Goal: Transaction & Acquisition: Purchase product/service

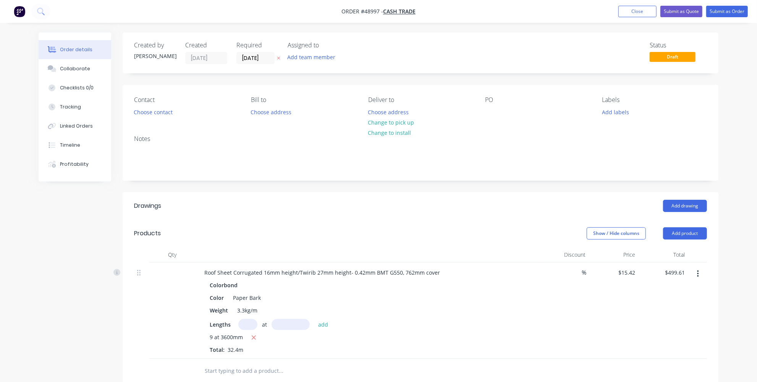
click at [18, 10] on img "button" at bounding box center [19, 11] width 11 height 11
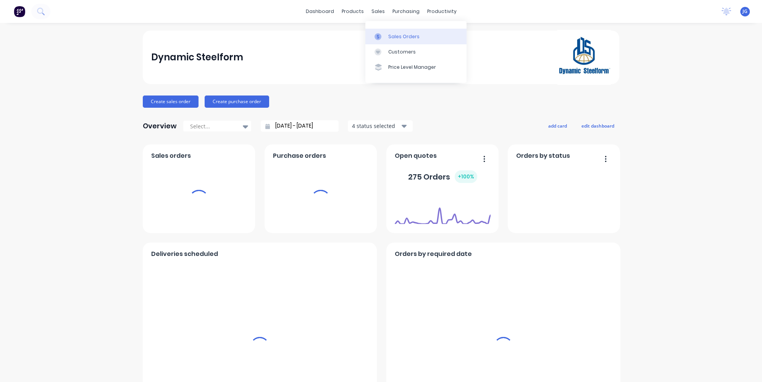
click at [381, 34] on icon at bounding box center [378, 36] width 7 height 7
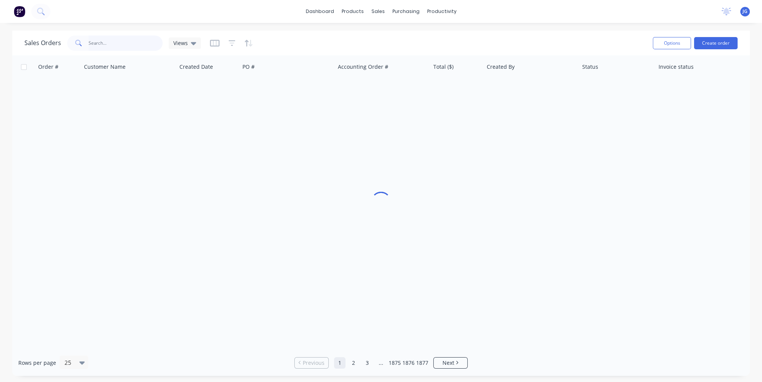
click at [94, 42] on input "text" at bounding box center [126, 43] width 74 height 15
click at [93, 45] on input "41015" at bounding box center [126, 43] width 74 height 15
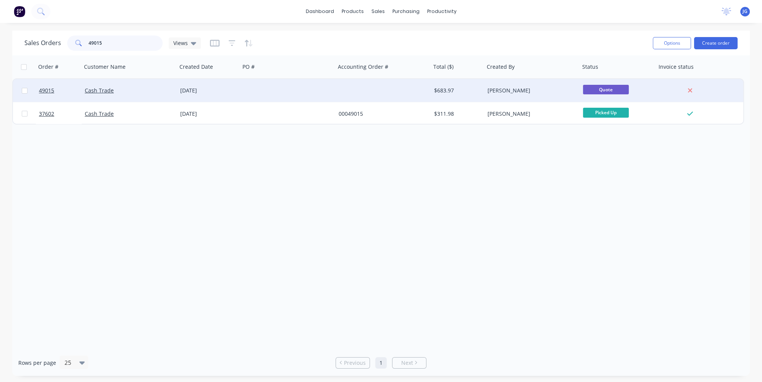
type input "49015"
click at [141, 91] on div "Cash Trade" at bounding box center [127, 91] width 85 height 8
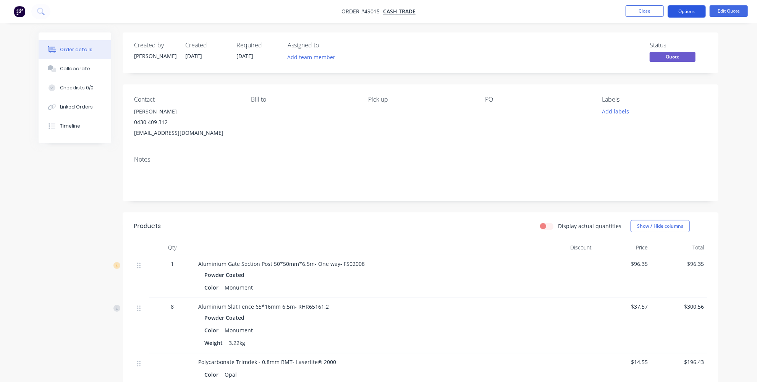
click at [685, 14] on button "Options" at bounding box center [687, 11] width 38 height 12
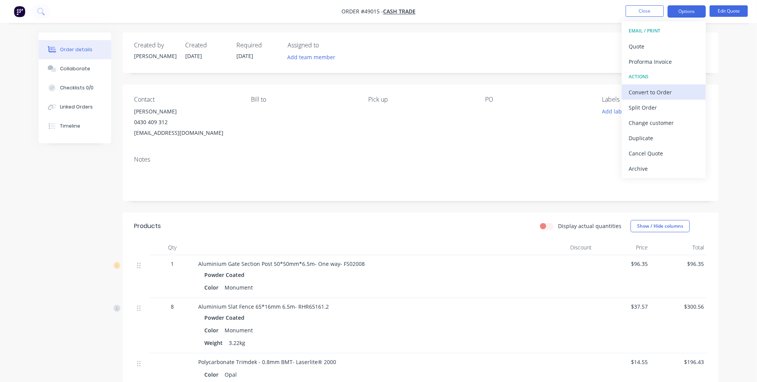
click at [663, 92] on div "Convert to Order" at bounding box center [664, 92] width 70 height 11
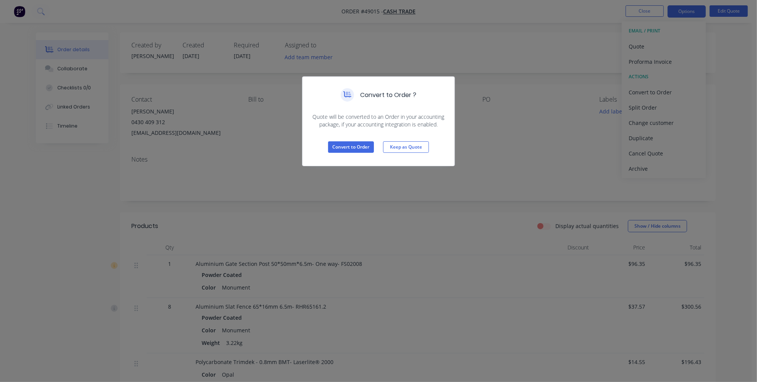
click at [378, 212] on div "Convert to Order ? Quote will be converted to an Order in your accounting packa…" at bounding box center [378, 191] width 757 height 382
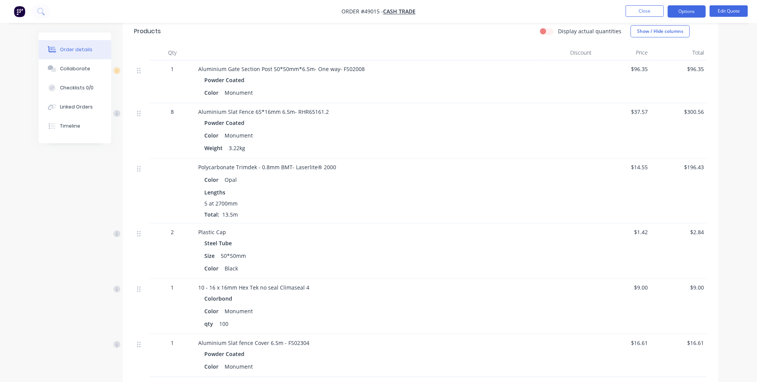
scroll to position [246, 0]
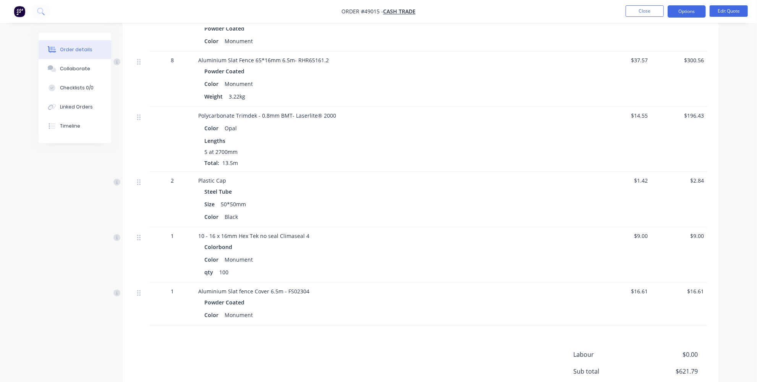
click at [470, 348] on div "Products Display actual quantities Show / Hide columns Qty Discount Price Total…" at bounding box center [421, 199] width 596 height 467
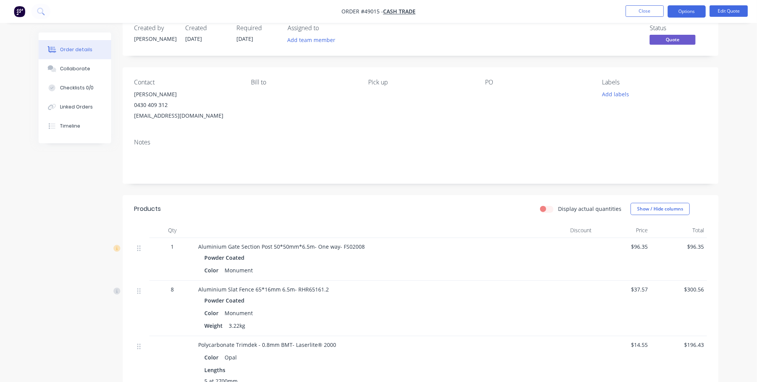
scroll to position [0, 0]
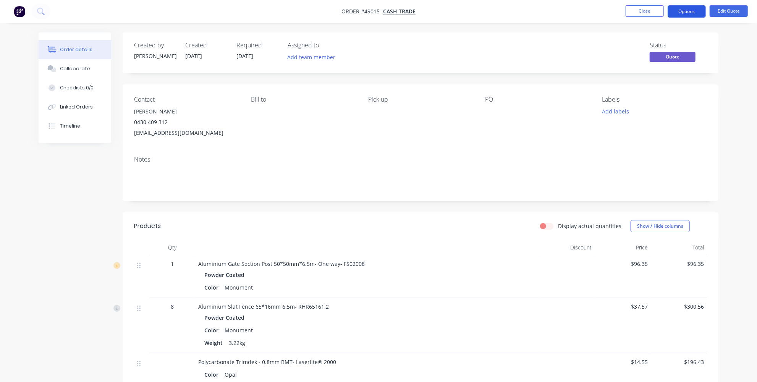
click at [685, 10] on button "Options" at bounding box center [687, 11] width 38 height 12
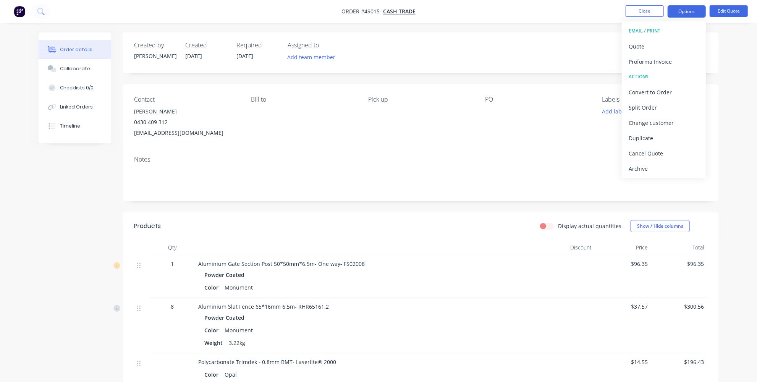
click at [736, 109] on div "Order details Collaborate Checklists 0/0 Linked Orders Timeline Order details C…" at bounding box center [378, 345] width 757 height 691
click at [480, 204] on div "Created by [PERSON_NAME] Created [DATE] Required [DATE] Assigned to Add team me…" at bounding box center [421, 355] width 596 height 647
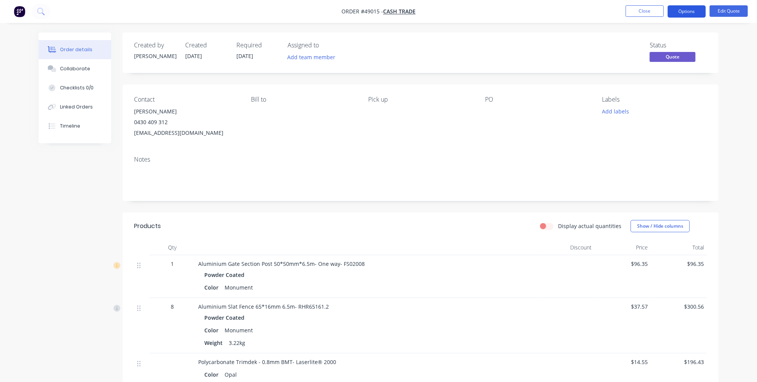
click at [684, 12] on button "Options" at bounding box center [687, 11] width 38 height 12
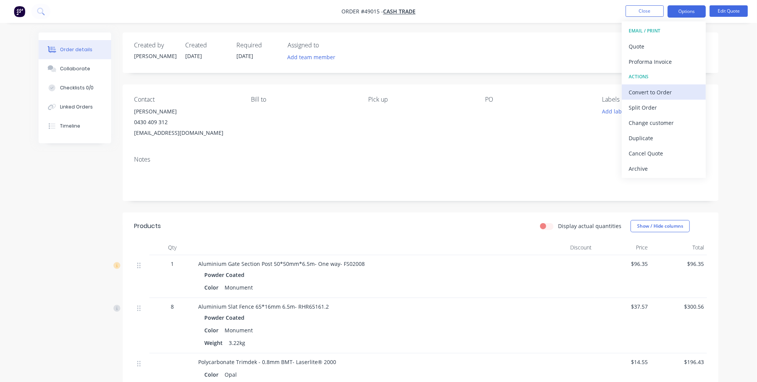
click at [661, 90] on div "Convert to Order" at bounding box center [664, 92] width 70 height 11
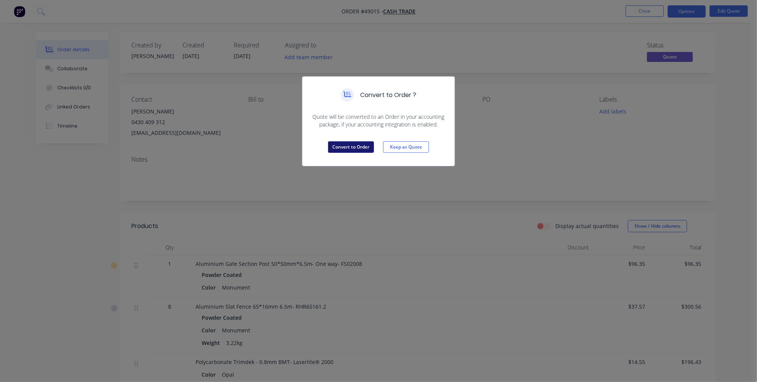
click at [360, 145] on button "Convert to Order" at bounding box center [351, 146] width 46 height 11
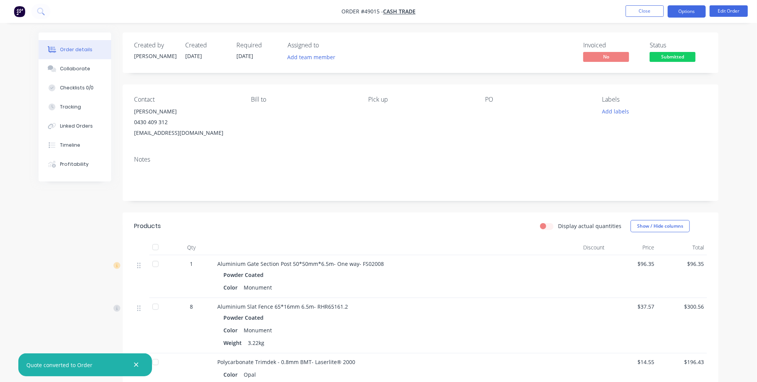
click at [689, 9] on button "Options" at bounding box center [687, 11] width 38 height 12
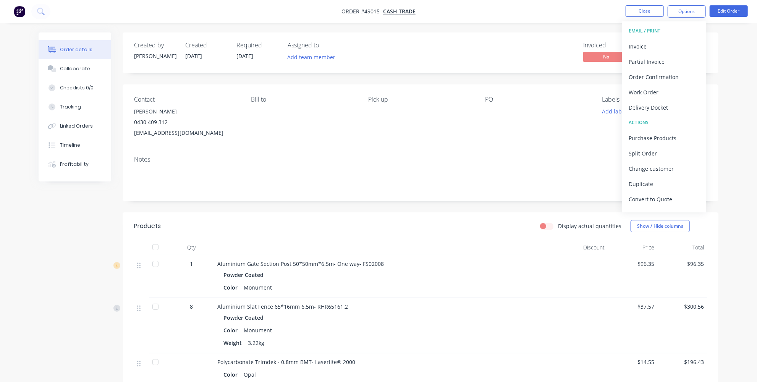
click at [731, 120] on div "Order details Collaborate Checklists 0/0 Tracking Linked Orders Timeline Profit…" at bounding box center [378, 345] width 757 height 691
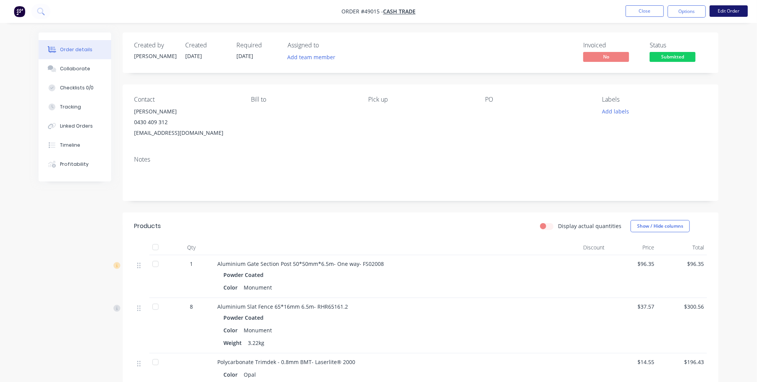
click at [722, 10] on button "Edit Order" at bounding box center [729, 10] width 38 height 11
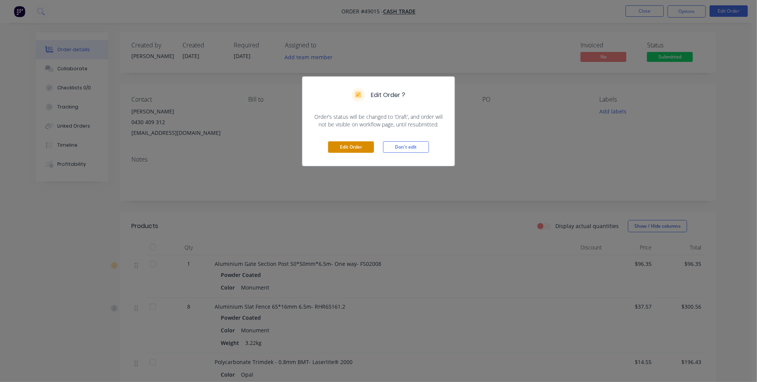
click at [358, 145] on button "Edit Order" at bounding box center [351, 146] width 46 height 11
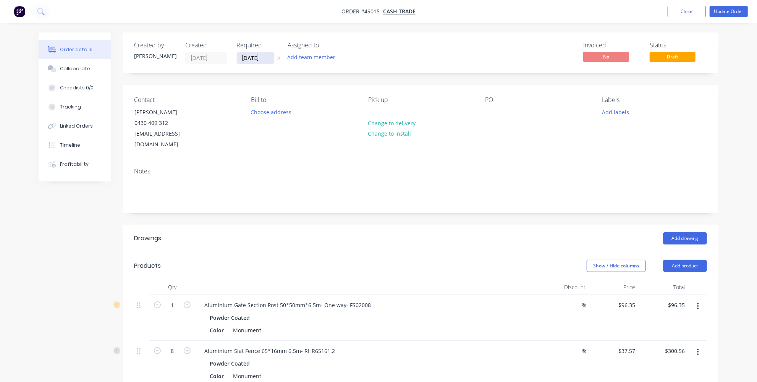
click at [247, 58] on input "[DATE]" at bounding box center [255, 57] width 37 height 11
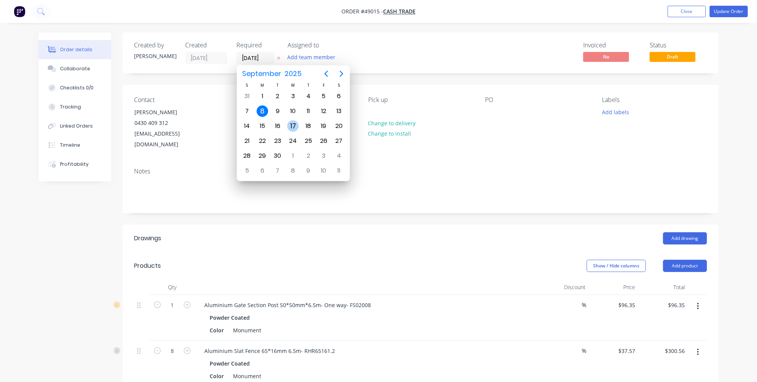
click at [288, 121] on div "17" at bounding box center [292, 125] width 11 height 11
type input "[DATE]"
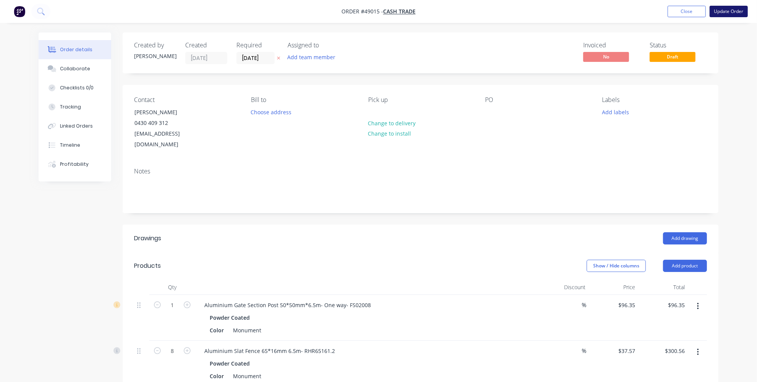
click at [727, 13] on button "Update Order" at bounding box center [729, 11] width 38 height 11
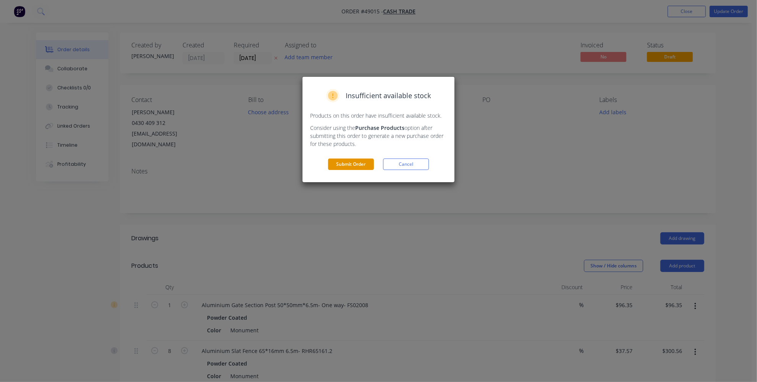
click at [346, 165] on button "Submit Order" at bounding box center [351, 163] width 46 height 11
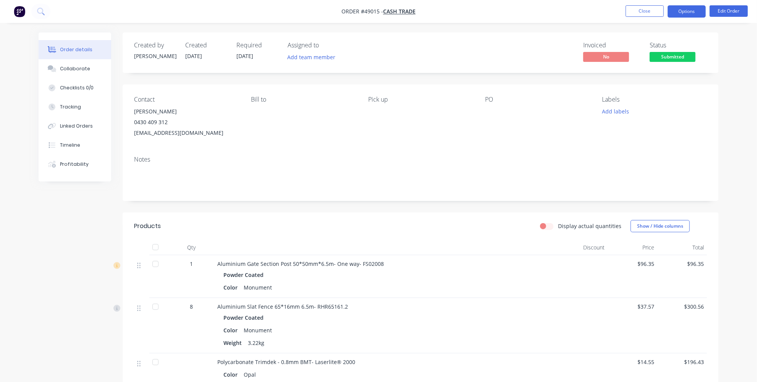
click at [689, 13] on button "Options" at bounding box center [687, 11] width 38 height 12
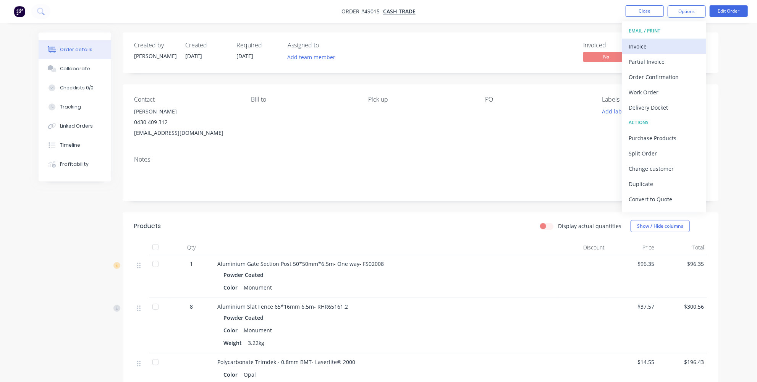
click at [644, 44] on div "Invoice" at bounding box center [664, 46] width 70 height 11
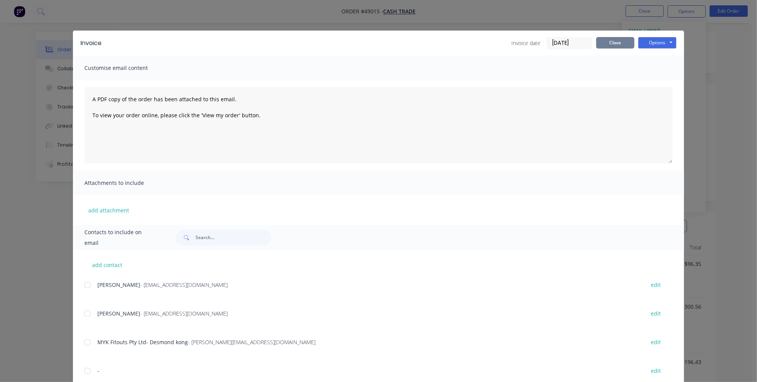
click at [613, 47] on button "Close" at bounding box center [615, 42] width 38 height 11
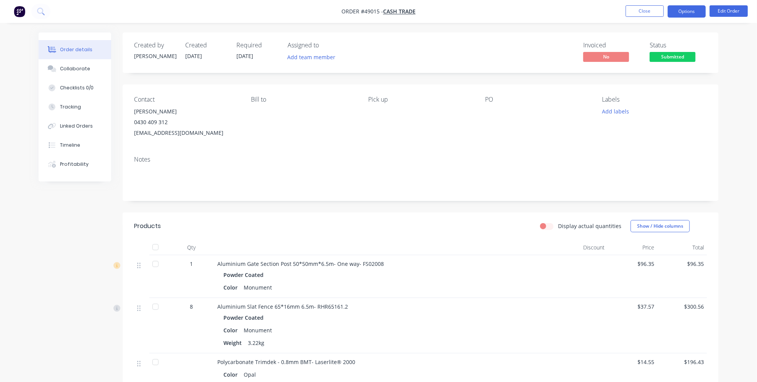
click at [685, 14] on button "Options" at bounding box center [687, 11] width 38 height 12
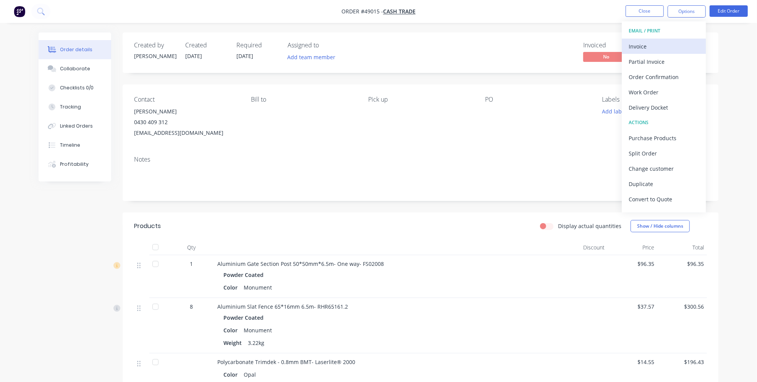
click at [655, 45] on div "Invoice" at bounding box center [664, 46] width 70 height 11
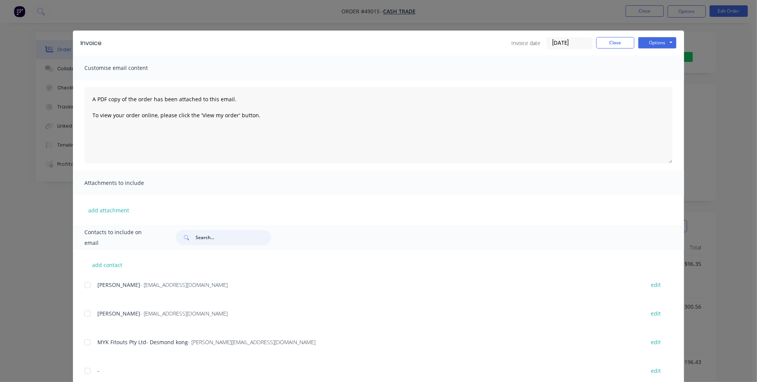
click at [234, 239] on input "text" at bounding box center [234, 237] width 76 height 15
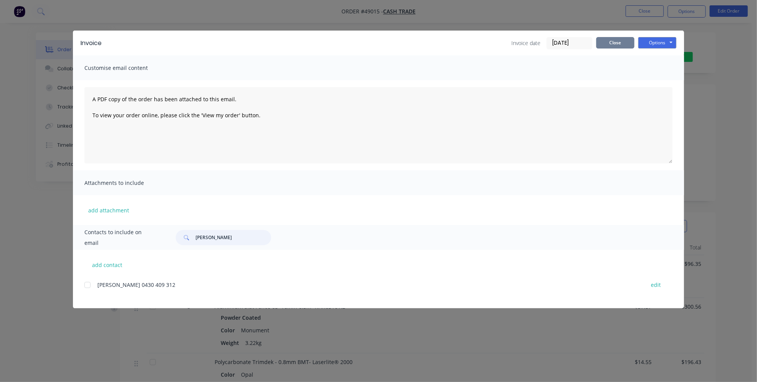
type input "[PERSON_NAME]"
click at [610, 41] on button "Close" at bounding box center [615, 42] width 38 height 11
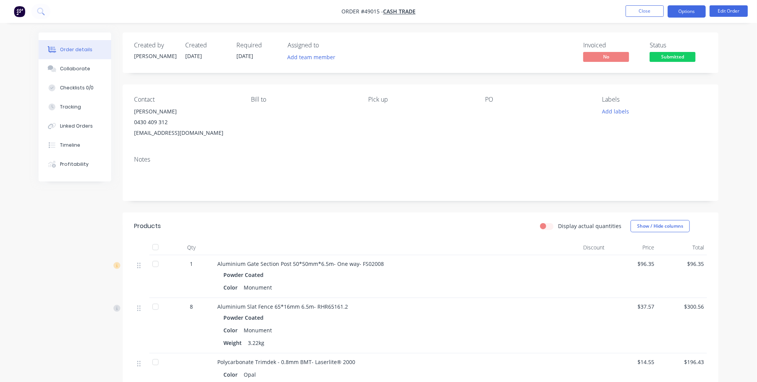
click at [695, 6] on button "Options" at bounding box center [687, 11] width 38 height 12
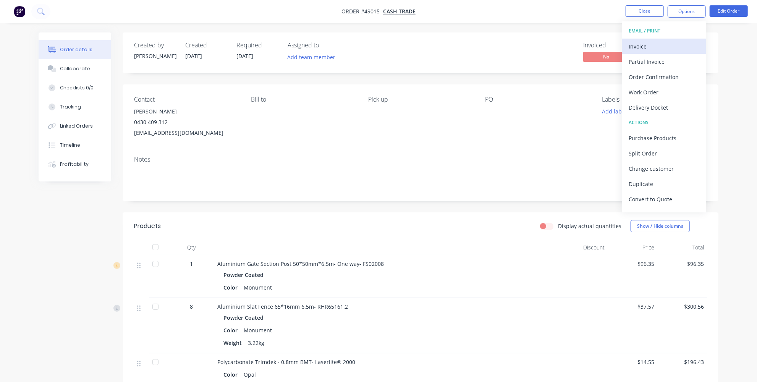
click at [664, 42] on div "Invoice" at bounding box center [664, 46] width 70 height 11
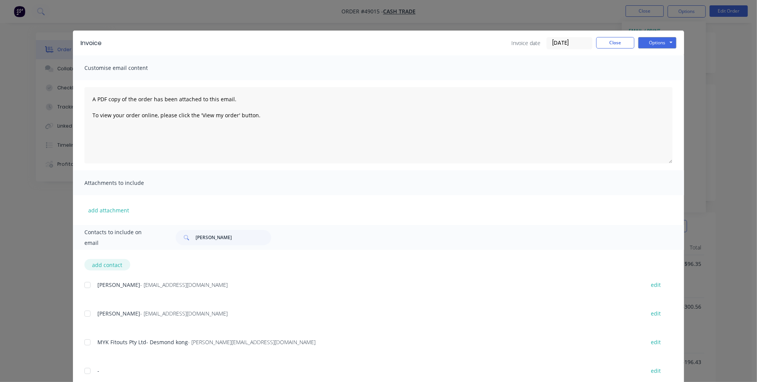
click at [104, 267] on button "add contact" at bounding box center [107, 264] width 46 height 11
select select "AU"
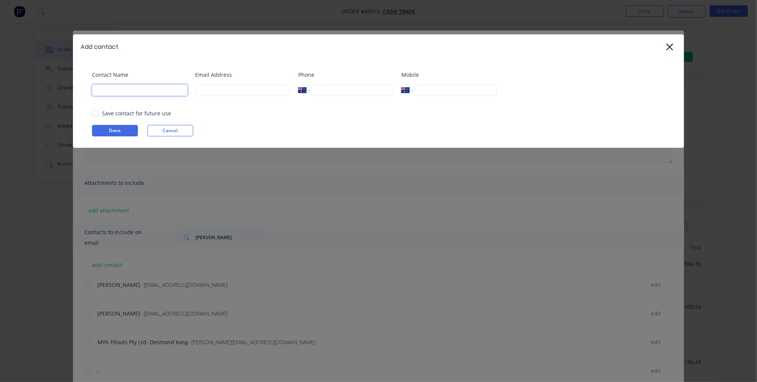
click at [134, 89] on input at bounding box center [139, 89] width 95 height 11
type input "[PERSON_NAME]"
click at [196, 89] on input at bounding box center [242, 89] width 95 height 11
type input "[EMAIL_ADDRESS][DOMAIN_NAME]"
click at [374, 94] on input "tel" at bounding box center [353, 89] width 82 height 11
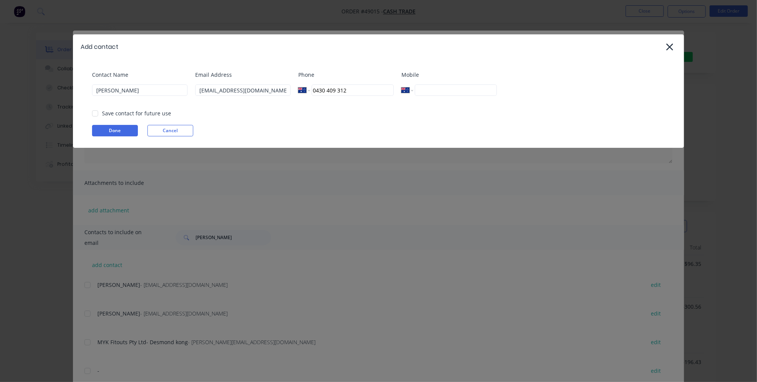
click at [92, 110] on div at bounding box center [94, 113] width 15 height 15
type input "0430 409 312"
click at [118, 131] on button "Done" at bounding box center [115, 130] width 46 height 11
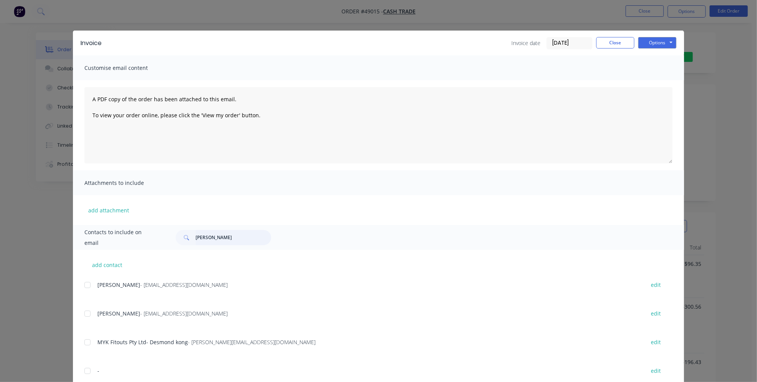
click at [212, 238] on input "[PERSON_NAME]" at bounding box center [234, 237] width 76 height 15
type input "[PERSON_NAME]"
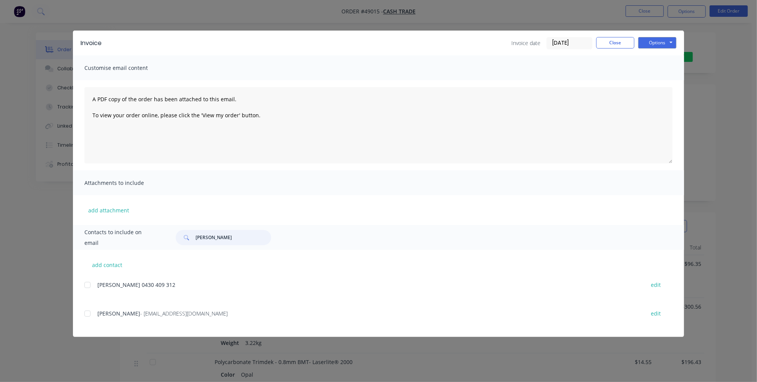
click at [87, 312] on div at bounding box center [87, 313] width 15 height 15
click at [653, 39] on button "Options" at bounding box center [657, 42] width 38 height 11
click at [649, 80] on button "Email" at bounding box center [662, 81] width 49 height 13
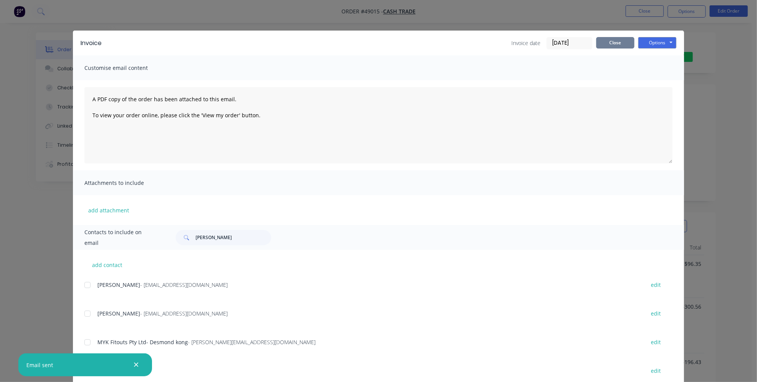
click at [617, 40] on button "Close" at bounding box center [615, 42] width 38 height 11
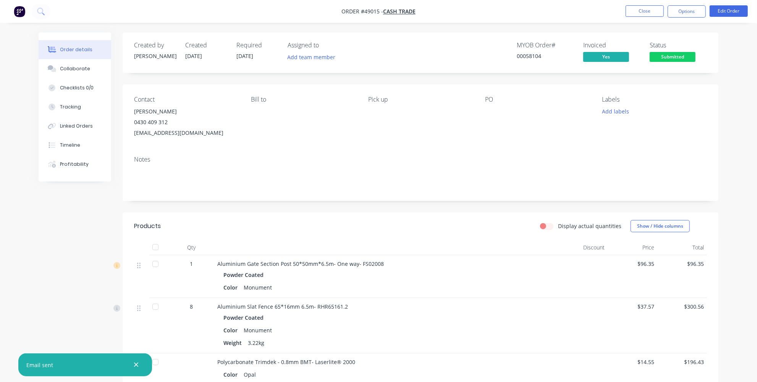
click at [698, 5] on nav "Order #49015 - Cash Trade Close Options Edit Order" at bounding box center [378, 11] width 757 height 23
click at [694, 8] on button "Options" at bounding box center [687, 11] width 38 height 12
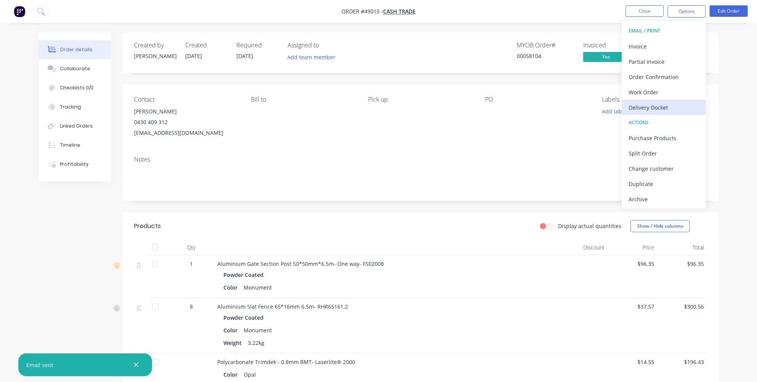
click at [655, 108] on div "Delivery Docket" at bounding box center [664, 107] width 70 height 11
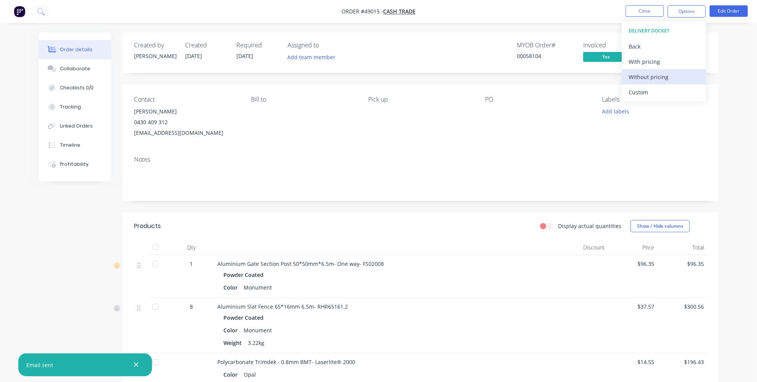
click at [659, 78] on div "Without pricing" at bounding box center [664, 76] width 70 height 11
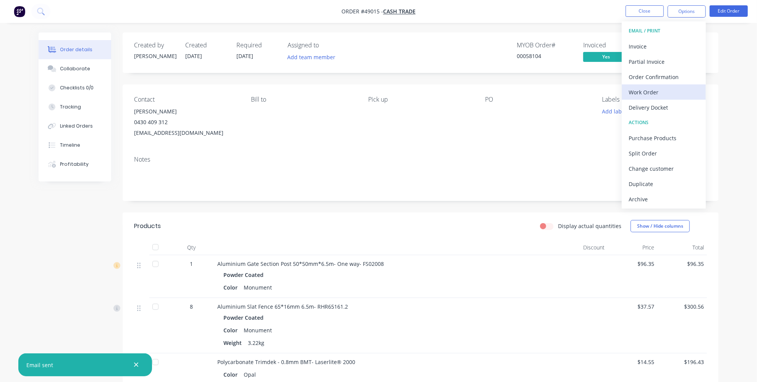
click at [665, 94] on div "Work Order" at bounding box center [664, 92] width 70 height 11
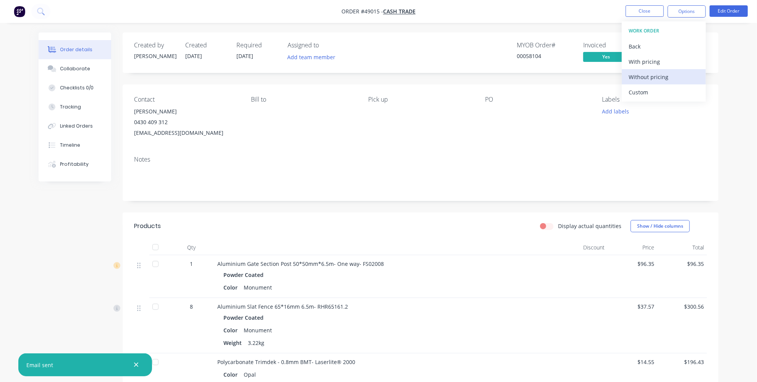
click at [643, 78] on div "Without pricing" at bounding box center [664, 76] width 70 height 11
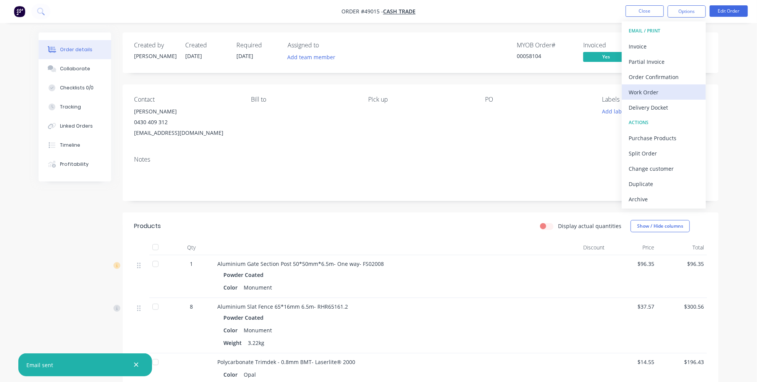
click at [648, 95] on div "Work Order" at bounding box center [664, 92] width 70 height 11
click at [642, 90] on div "Custom" at bounding box center [664, 92] width 70 height 11
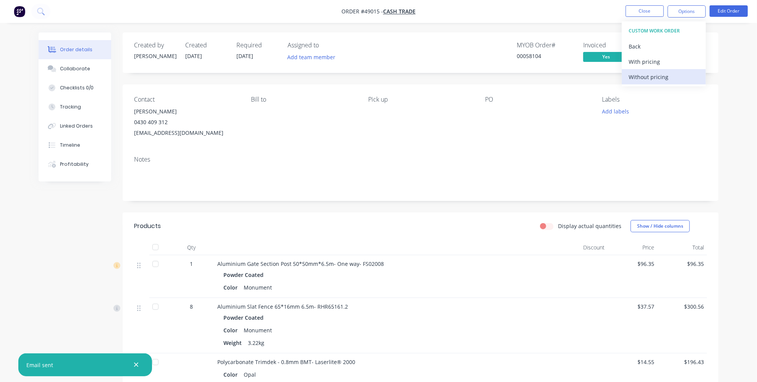
click at [642, 78] on div "Without pricing" at bounding box center [664, 76] width 70 height 11
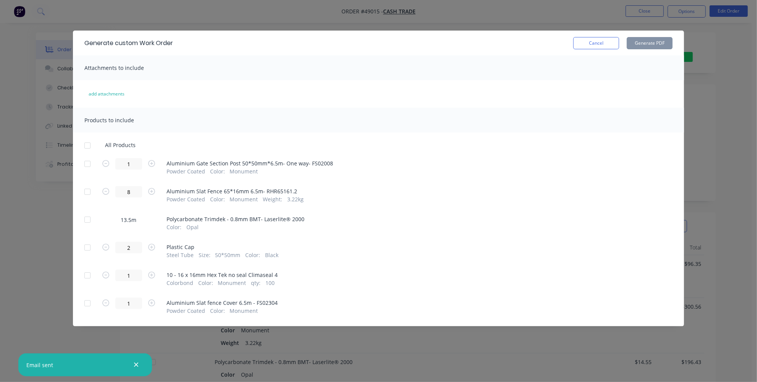
click at [89, 162] on div at bounding box center [87, 163] width 15 height 15
click at [87, 191] on div at bounding box center [87, 191] width 15 height 15
click at [88, 247] on div at bounding box center [87, 247] width 15 height 15
click at [86, 249] on div at bounding box center [87, 247] width 15 height 15
click at [88, 275] on div at bounding box center [87, 275] width 15 height 15
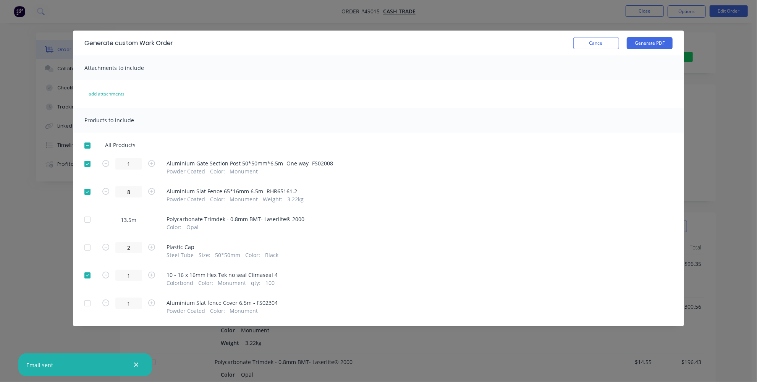
click at [89, 274] on div at bounding box center [87, 275] width 15 height 15
click at [92, 302] on div at bounding box center [87, 303] width 15 height 15
click at [545, 19] on div "Generate custom Work Order Cancel Generate PDF Attachments to include add attac…" at bounding box center [378, 191] width 757 height 382
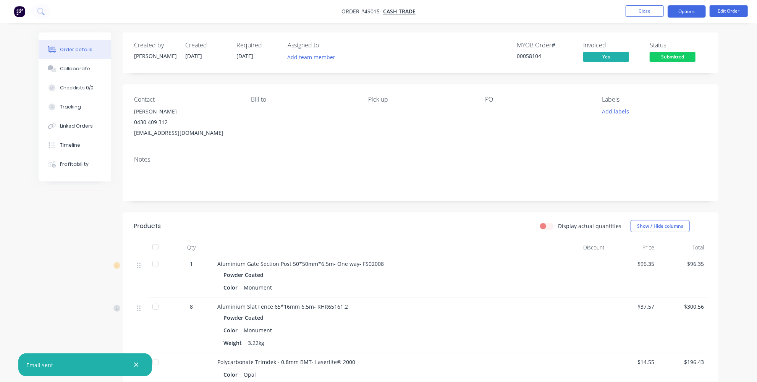
click at [685, 11] on button "Options" at bounding box center [687, 11] width 38 height 12
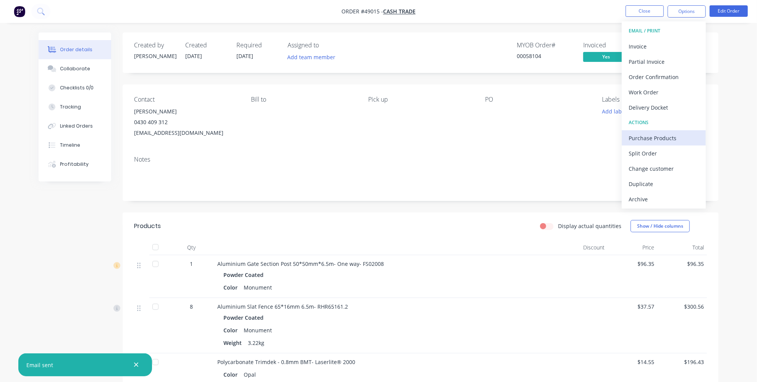
click at [661, 135] on div "Purchase Products" at bounding box center [664, 138] width 70 height 11
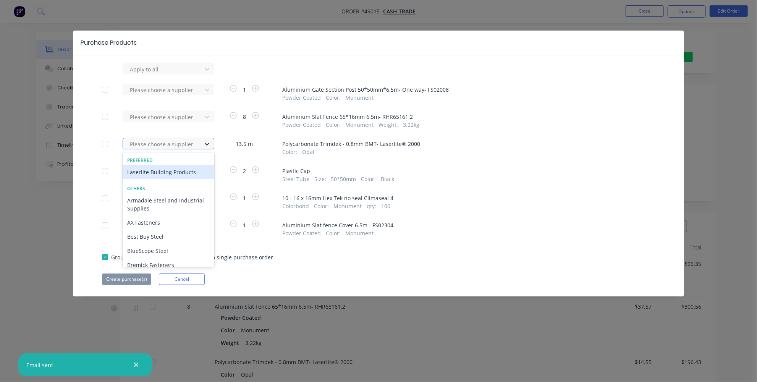
click at [210, 145] on icon at bounding box center [207, 144] width 8 height 8
click at [172, 175] on div "Laserlite Building Products" at bounding box center [169, 172] width 92 height 14
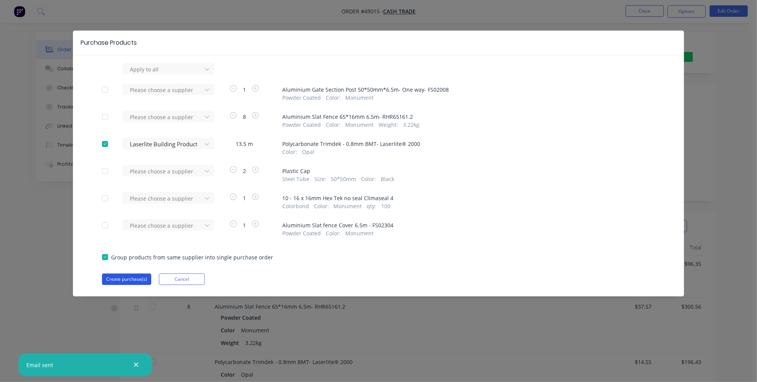
click at [133, 281] on button "Create purchase(s)" at bounding box center [126, 278] width 49 height 11
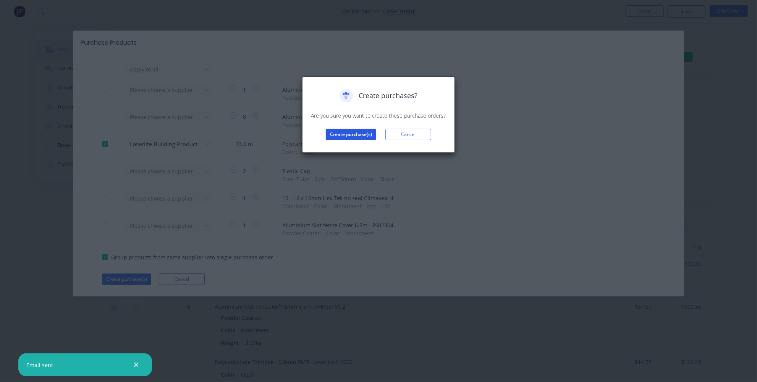
click at [352, 137] on button "Create purchase(s)" at bounding box center [351, 134] width 50 height 11
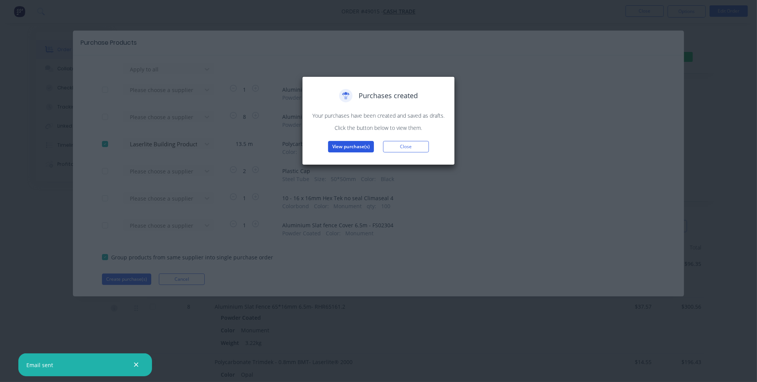
click at [361, 147] on button "View purchase(s)" at bounding box center [351, 146] width 46 height 11
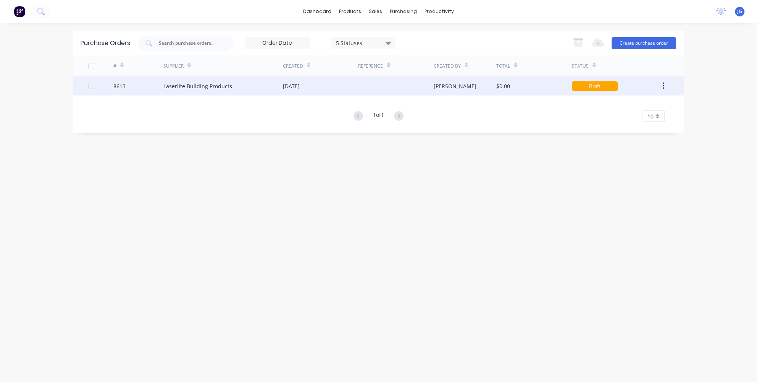
click at [376, 91] on div at bounding box center [395, 85] width 75 height 19
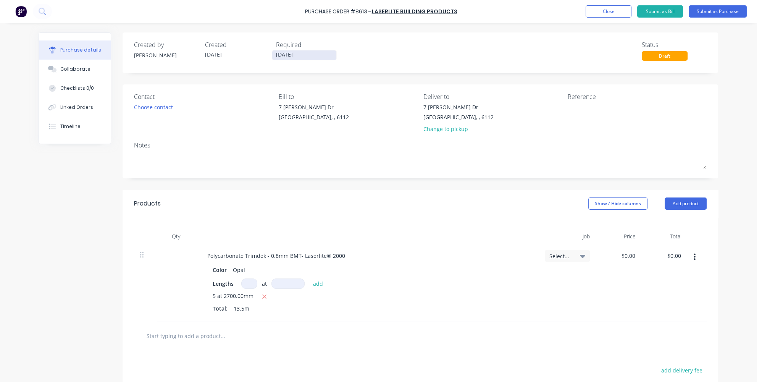
click at [303, 56] on input "[DATE]" at bounding box center [304, 55] width 64 height 10
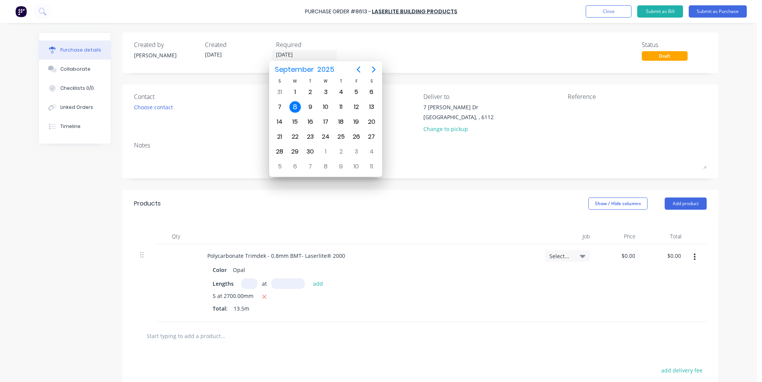
drag, startPoint x: 566, startPoint y: 59, endPoint x: 550, endPoint y: 58, distance: 15.7
click at [566, 59] on div "Created by [PERSON_NAME] Created [DATE] Required [DATE] Status Draft" at bounding box center [420, 50] width 573 height 21
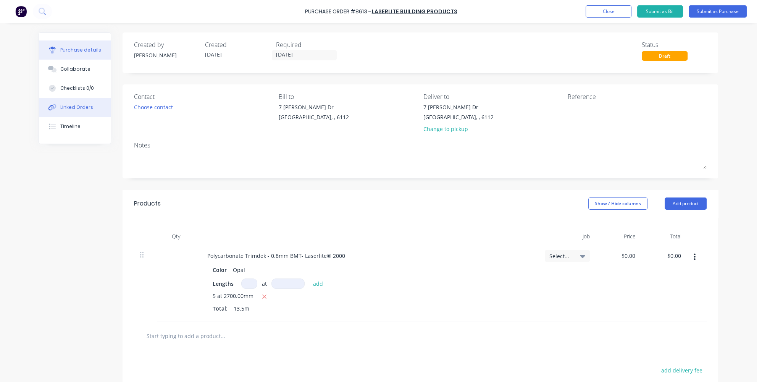
click at [90, 105] on button "Linked Orders" at bounding box center [75, 107] width 72 height 19
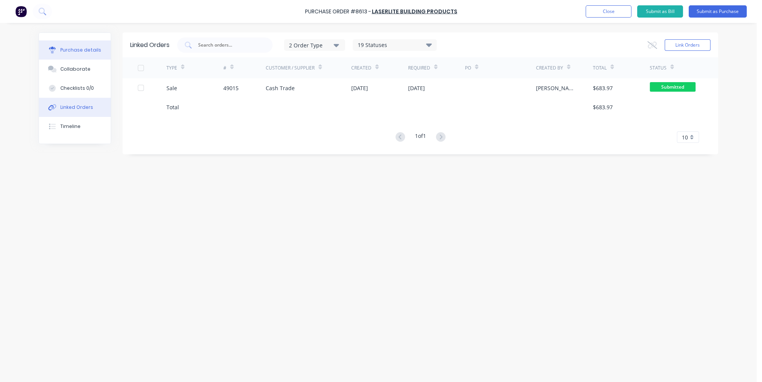
click at [91, 49] on div "Purchase details" at bounding box center [80, 50] width 41 height 7
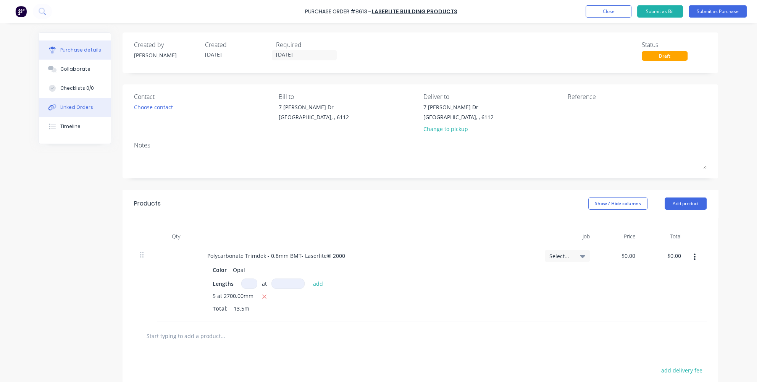
drag, startPoint x: 89, startPoint y: 108, endPoint x: 104, endPoint y: 108, distance: 14.5
click at [89, 108] on button "Linked Orders" at bounding box center [75, 107] width 72 height 19
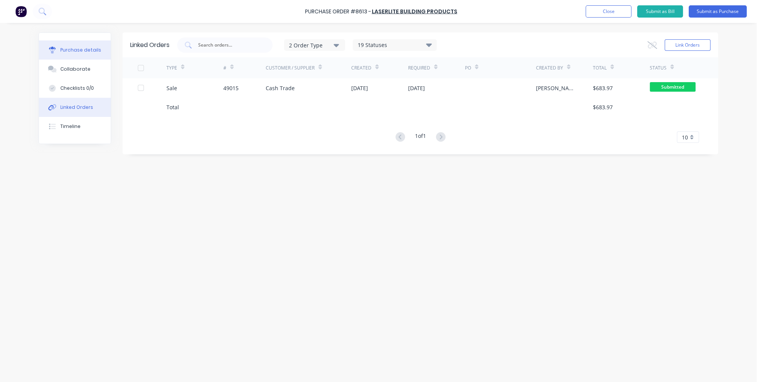
click at [79, 52] on div "Purchase details" at bounding box center [80, 50] width 41 height 7
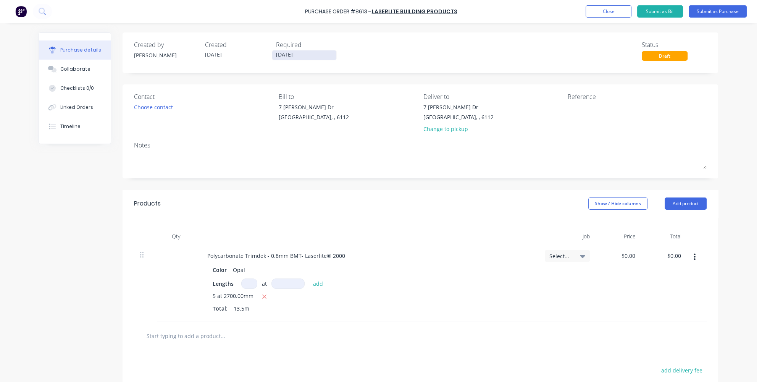
click at [300, 59] on input "[DATE]" at bounding box center [304, 55] width 64 height 10
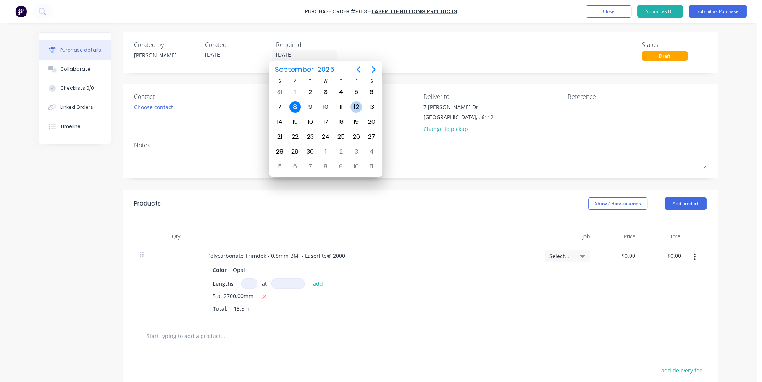
click at [357, 105] on div "12" at bounding box center [356, 106] width 11 height 11
type input "[DATE]"
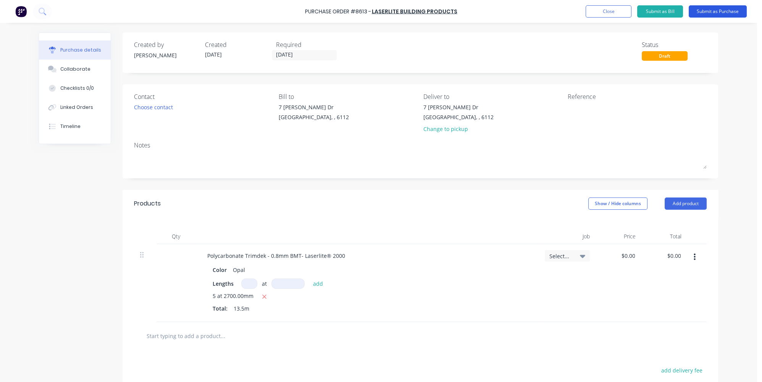
click at [734, 13] on button "Submit as Purchase" at bounding box center [718, 11] width 58 height 12
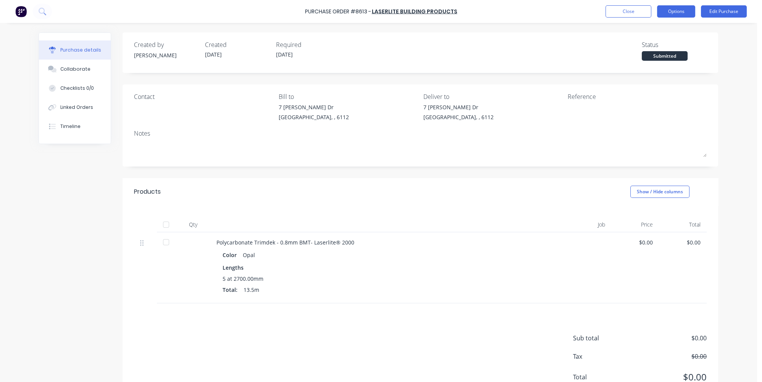
click at [677, 10] on button "Options" at bounding box center [676, 11] width 38 height 12
click at [674, 31] on div "Print / Email" at bounding box center [659, 31] width 59 height 11
click at [664, 60] on div "Without pricing" at bounding box center [659, 61] width 59 height 11
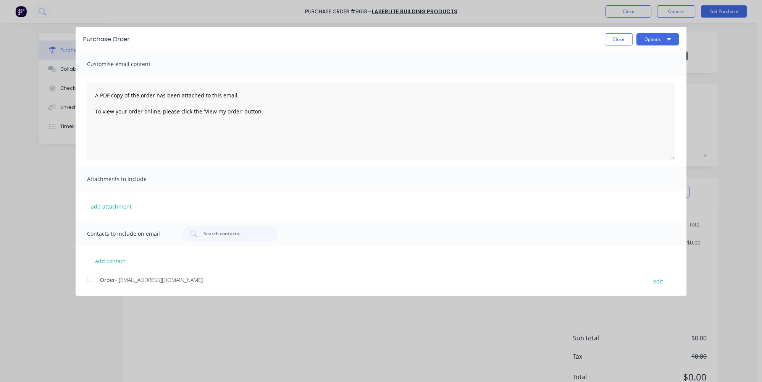
click at [91, 278] on div at bounding box center [89, 278] width 15 height 15
click at [659, 39] on button "Options" at bounding box center [658, 39] width 42 height 12
click at [650, 73] on div "Email" at bounding box center [642, 73] width 59 height 11
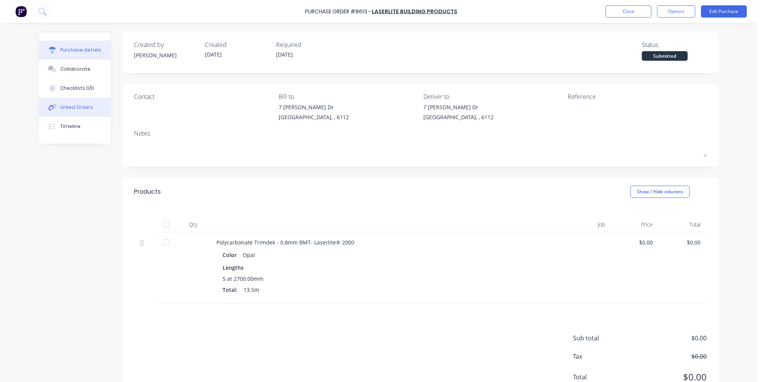
click at [85, 106] on div "Linked Orders" at bounding box center [76, 107] width 33 height 7
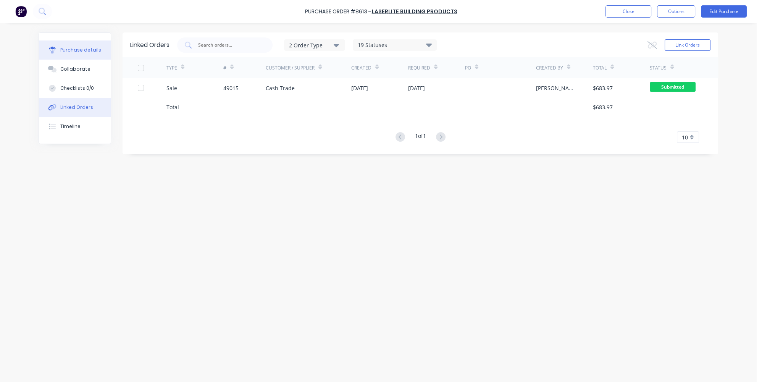
click at [81, 52] on div "Purchase details" at bounding box center [80, 50] width 41 height 7
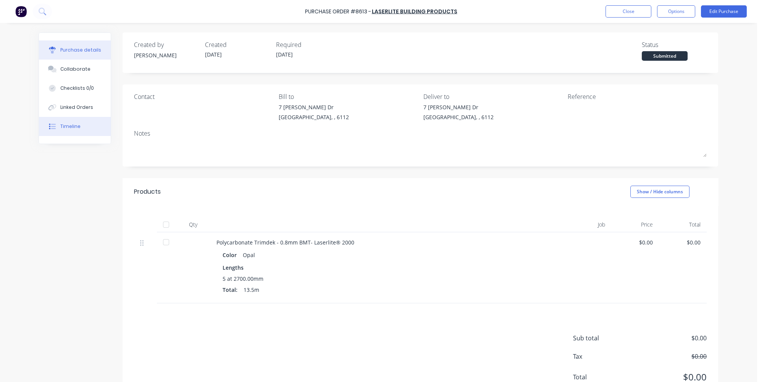
click at [42, 123] on button "Timeline" at bounding box center [75, 126] width 72 height 19
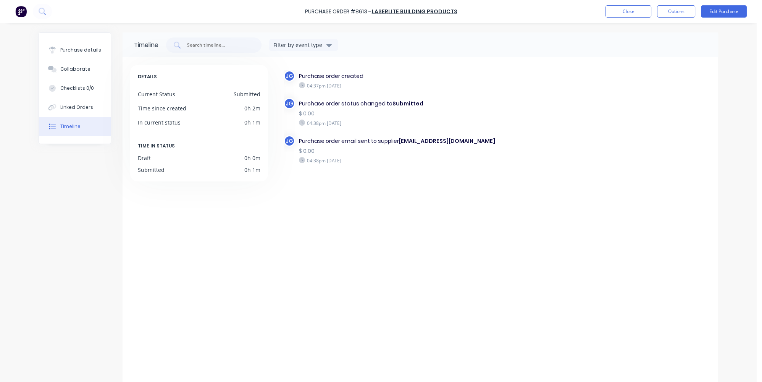
click at [62, 126] on div "Timeline" at bounding box center [70, 126] width 20 height 7
click at [84, 51] on div "Purchase details" at bounding box center [80, 50] width 41 height 7
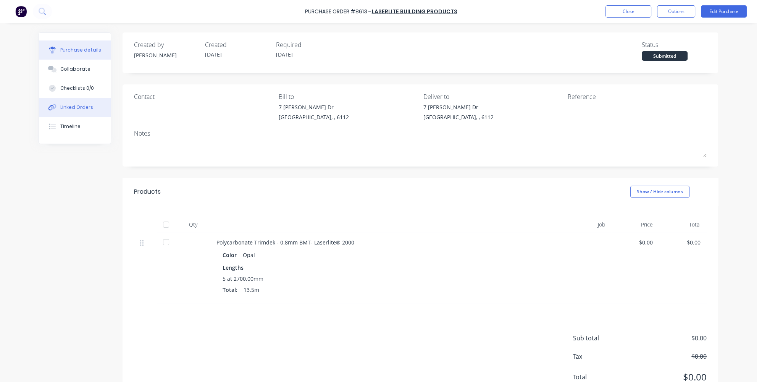
click at [91, 107] on button "Linked Orders" at bounding box center [75, 107] width 72 height 19
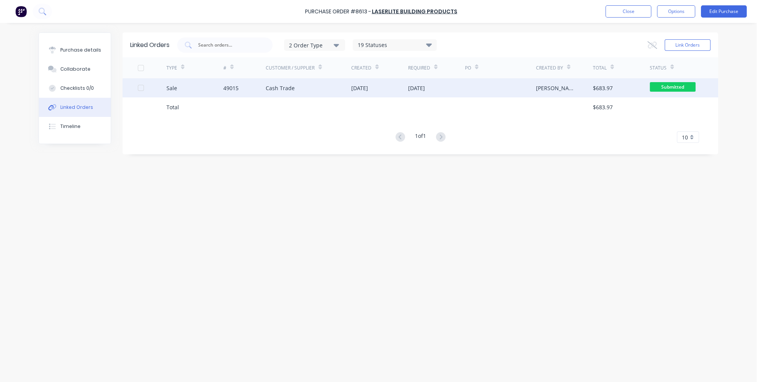
click at [204, 89] on div "Sale" at bounding box center [194, 87] width 57 height 19
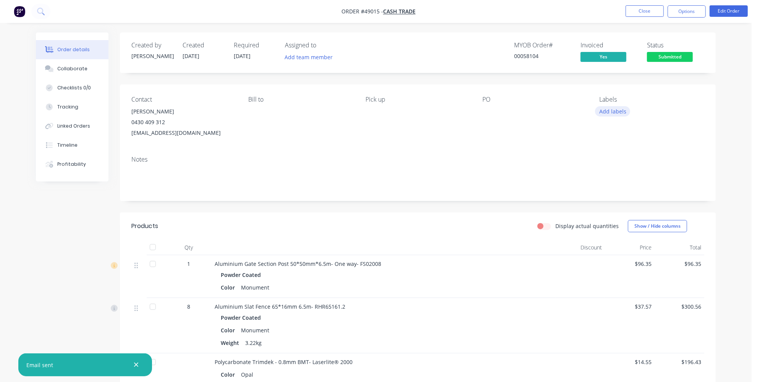
click at [606, 112] on button "Add labels" at bounding box center [612, 111] width 35 height 10
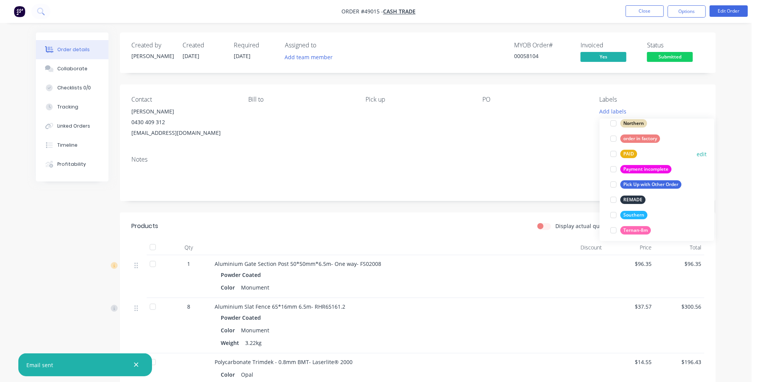
click at [612, 152] on div at bounding box center [613, 153] width 15 height 15
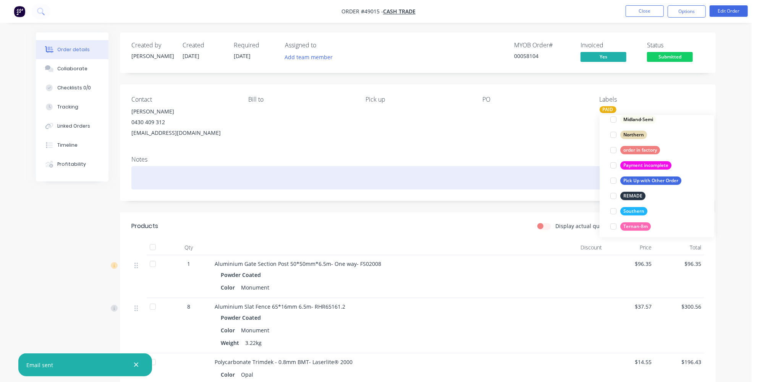
scroll to position [26, 0]
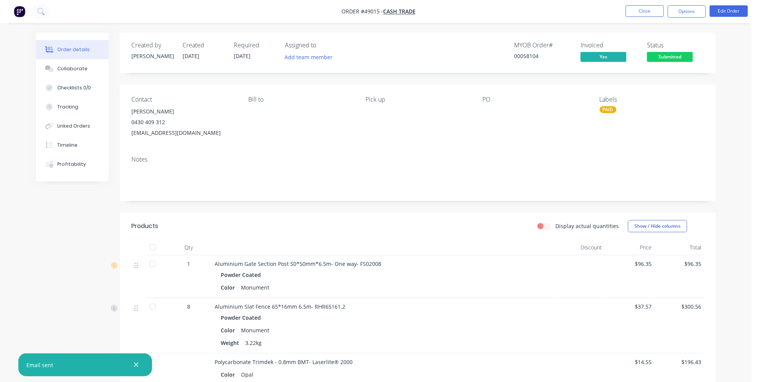
click at [732, 78] on div "Order details Collaborate Checklists 0/0 Tracking Linked Orders Timeline Profit…" at bounding box center [376, 345] width 752 height 691
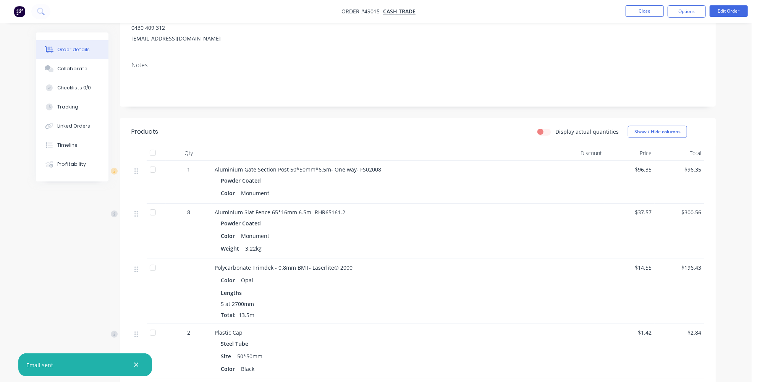
scroll to position [0, 0]
